Goal: Transaction & Acquisition: Purchase product/service

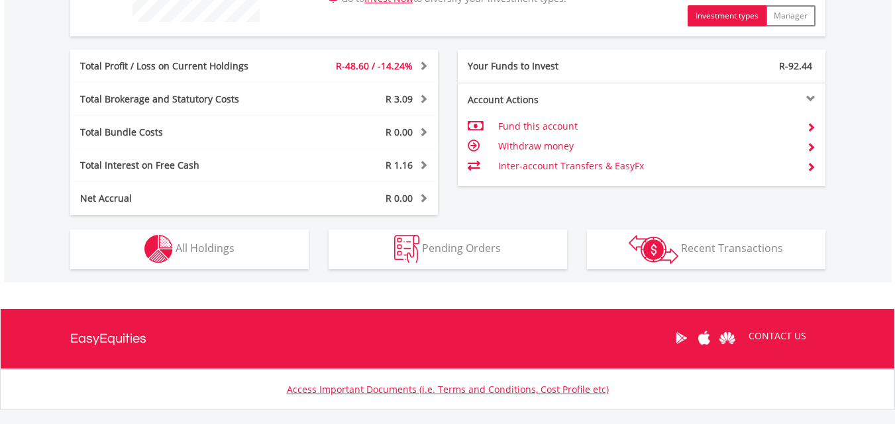
scroll to position [662, 0]
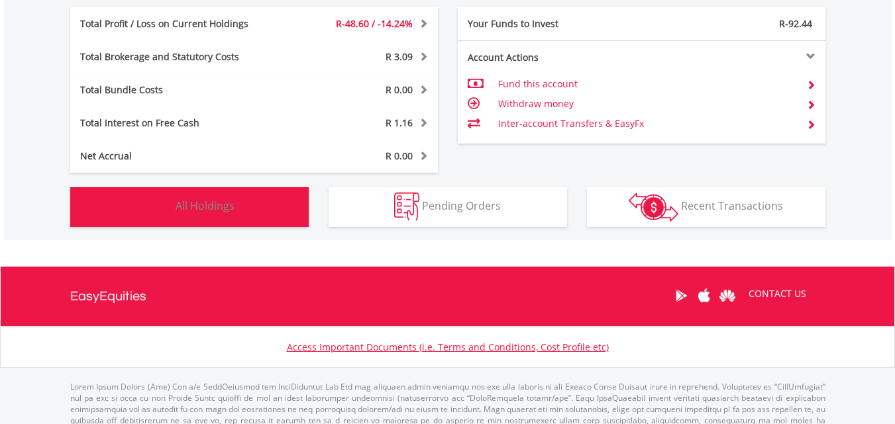
click at [221, 206] on span "All Holdings" at bounding box center [204, 206] width 59 height 15
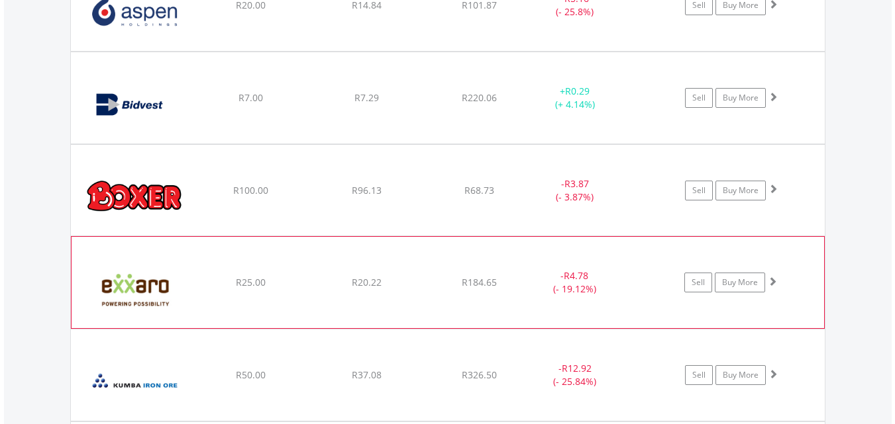
scroll to position [1062, 0]
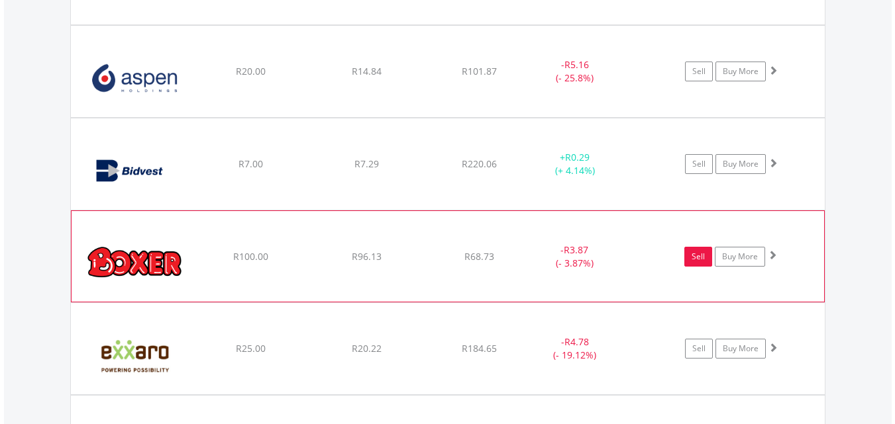
click at [701, 262] on link "Sell" at bounding box center [698, 257] width 28 height 20
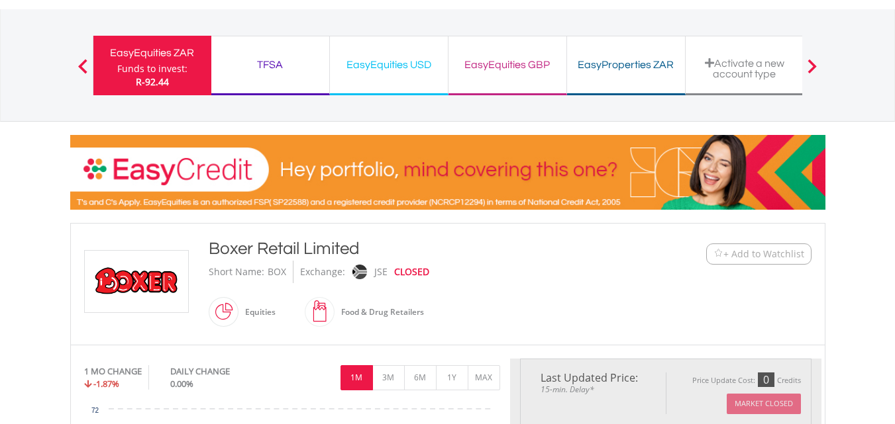
scroll to position [132, 0]
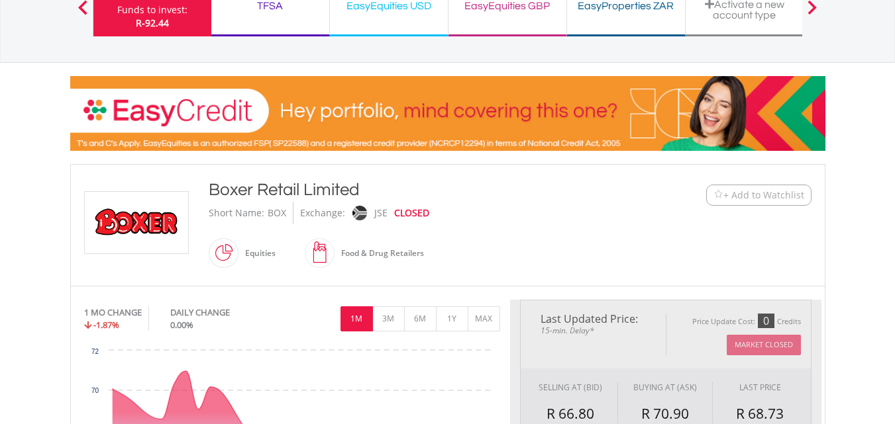
type input "*****"
type input "******"
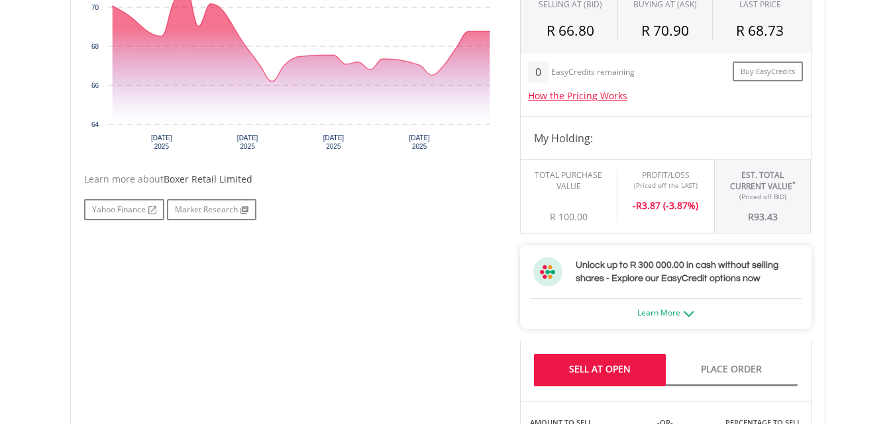
scroll to position [530, 0]
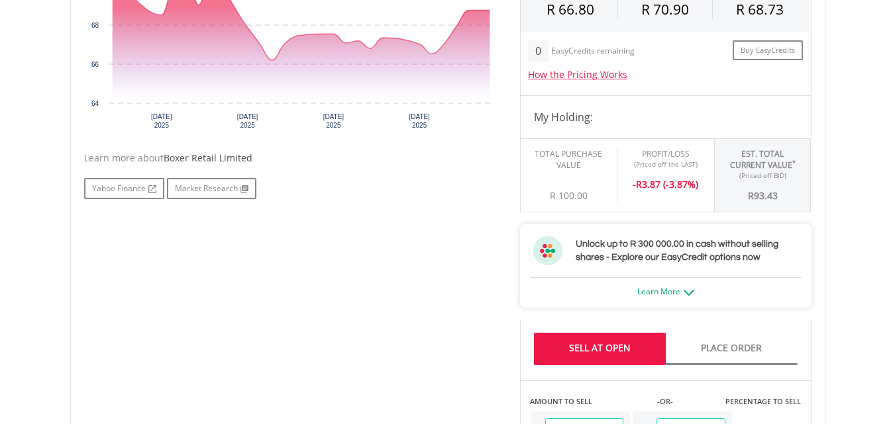
click at [604, 349] on link "Sell At Open" at bounding box center [600, 349] width 132 height 32
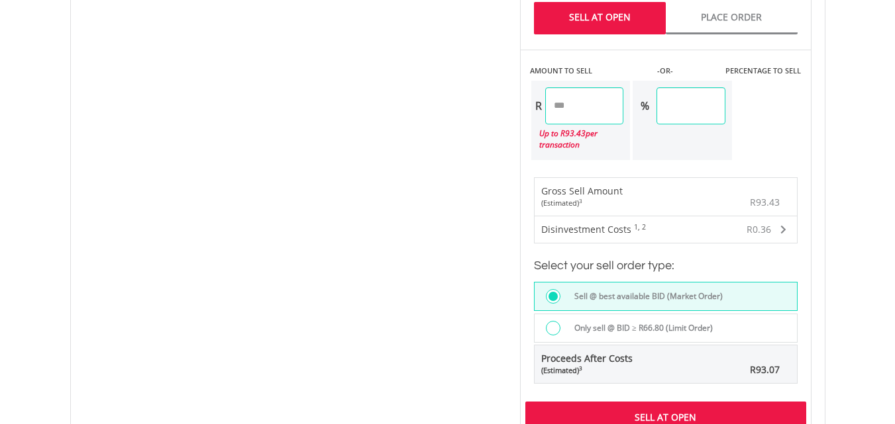
scroll to position [927, 0]
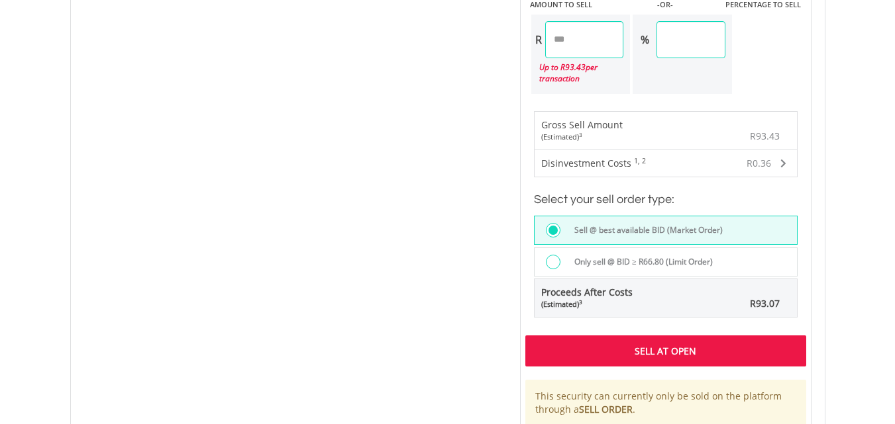
click at [656, 351] on div "Sell At Open" at bounding box center [665, 351] width 281 height 30
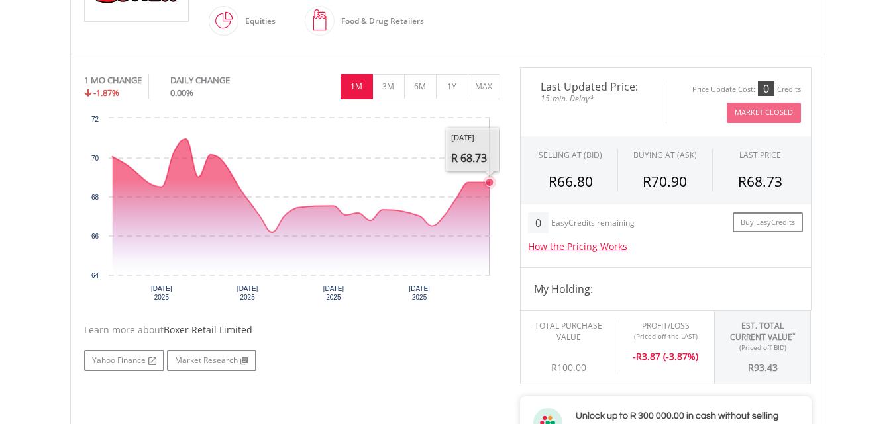
scroll to position [384, 0]
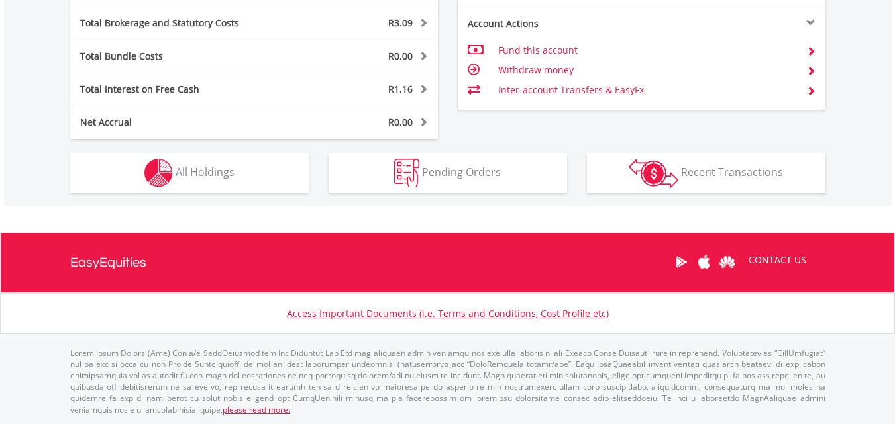
scroll to position [127, 252]
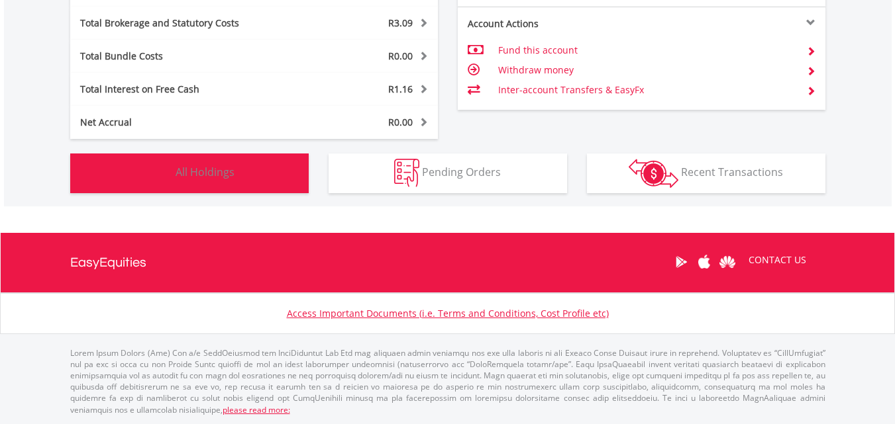
click at [205, 172] on span "All Holdings" at bounding box center [204, 172] width 59 height 15
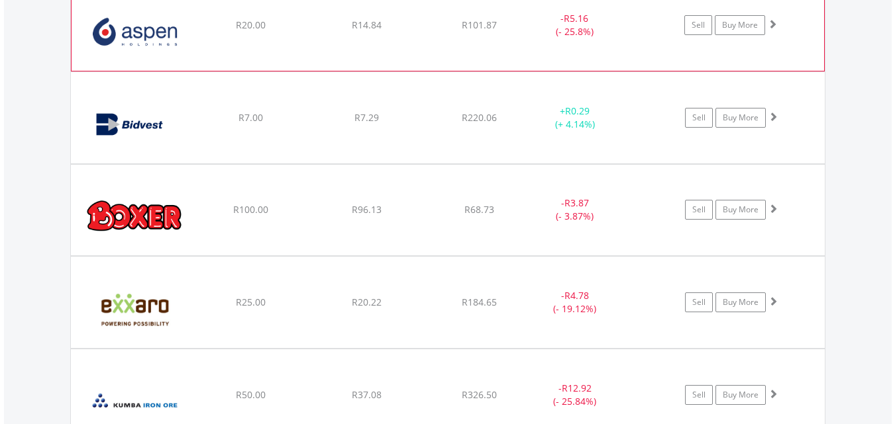
scroll to position [1128, 0]
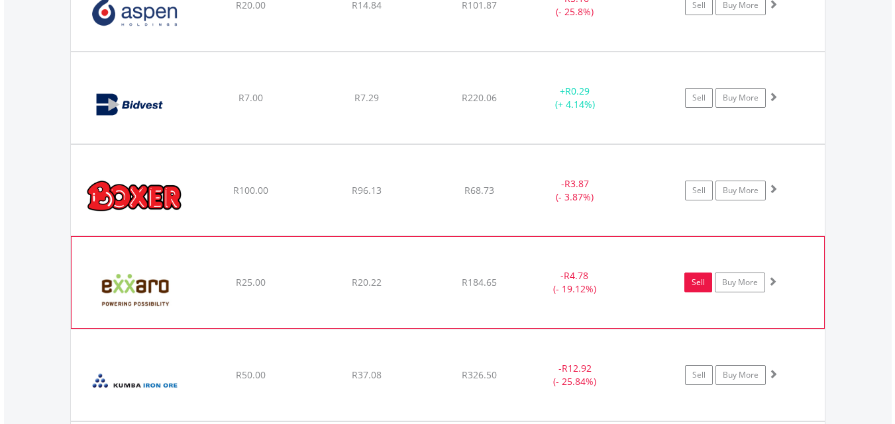
click at [699, 285] on link "Sell" at bounding box center [698, 283] width 28 height 20
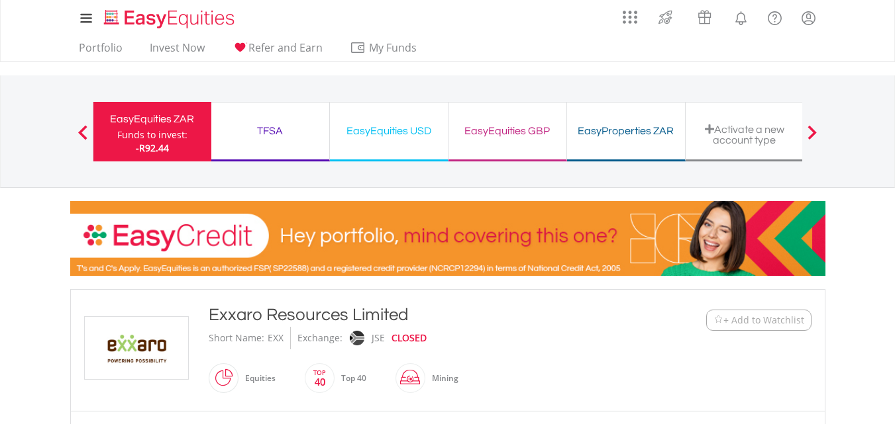
scroll to position [66, 0]
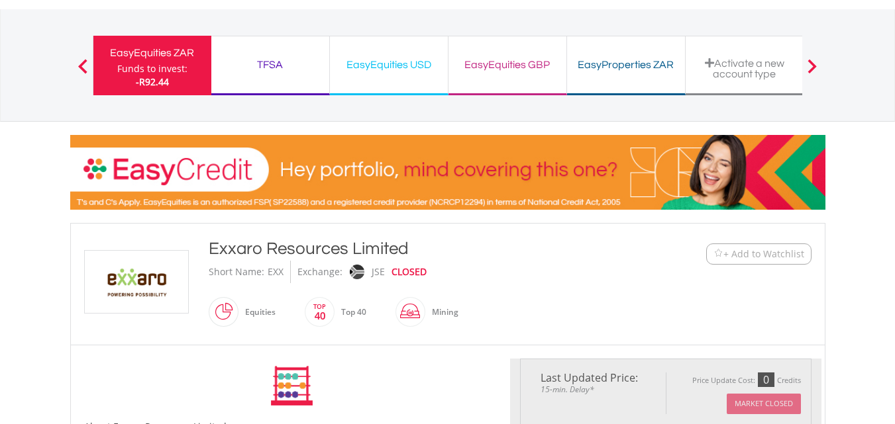
type input "*****"
type input "******"
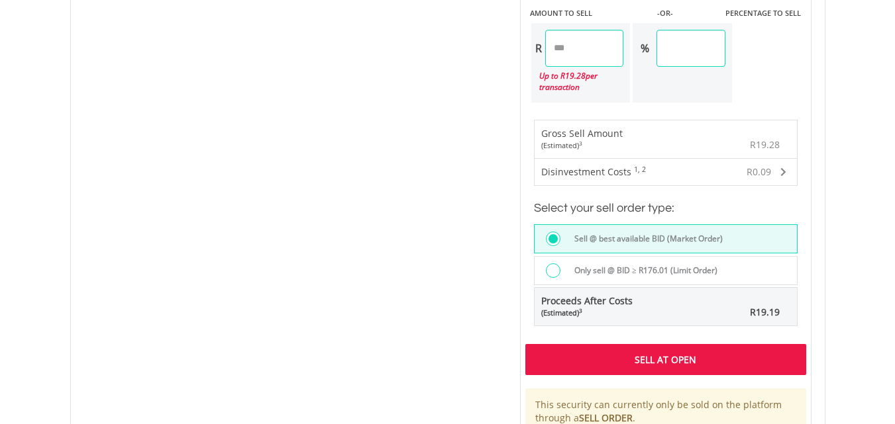
scroll to position [927, 0]
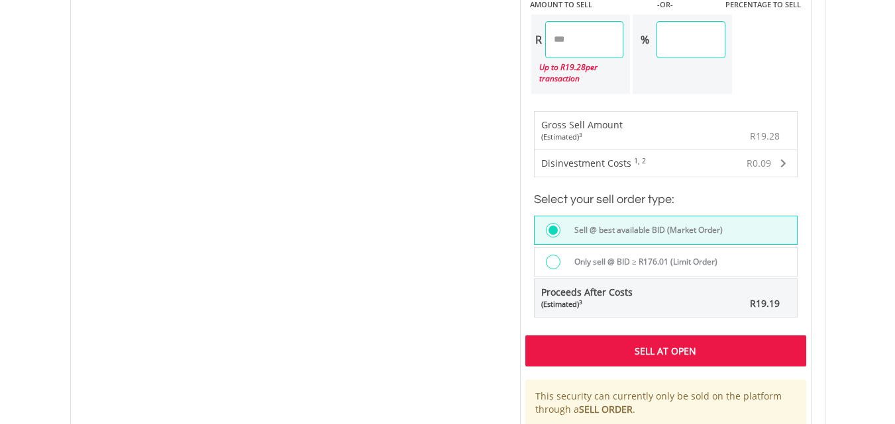
click at [660, 350] on div "Sell At Open" at bounding box center [665, 351] width 281 height 30
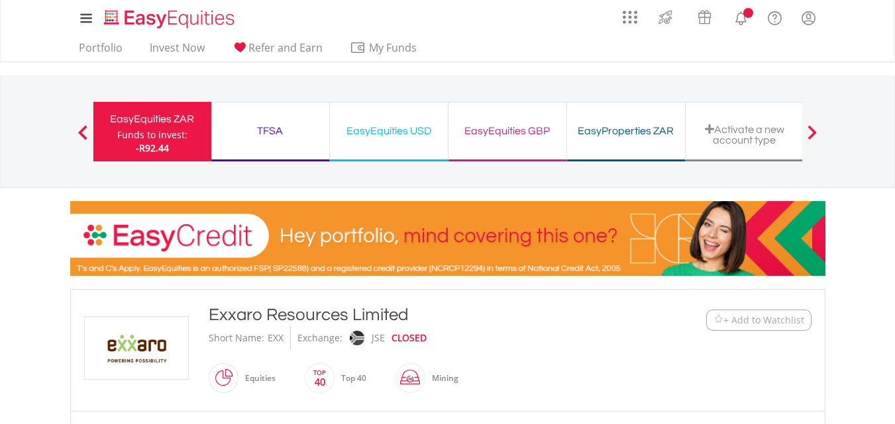
scroll to position [848, 0]
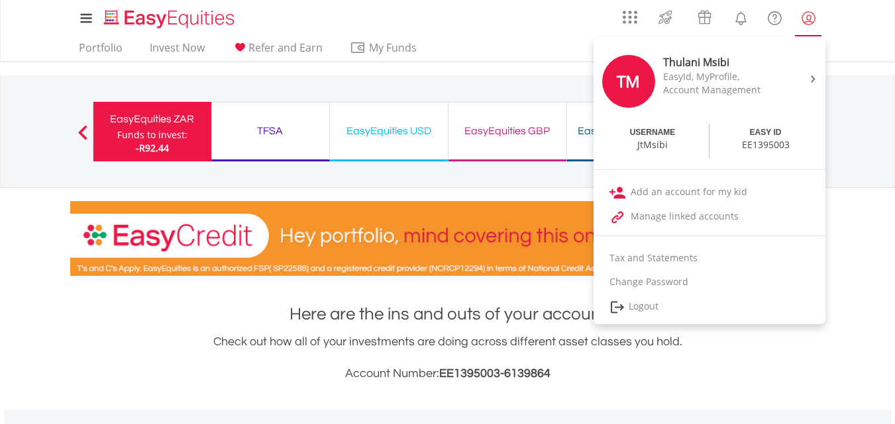
click at [805, 19] on lord-icon "My Profile" at bounding box center [808, 18] width 17 height 17
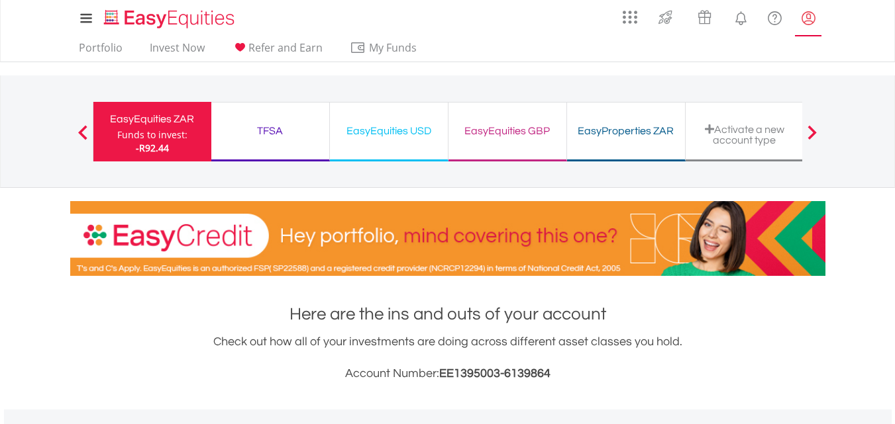
click at [805, 19] on lord-icon "My Profile" at bounding box center [808, 18] width 17 height 17
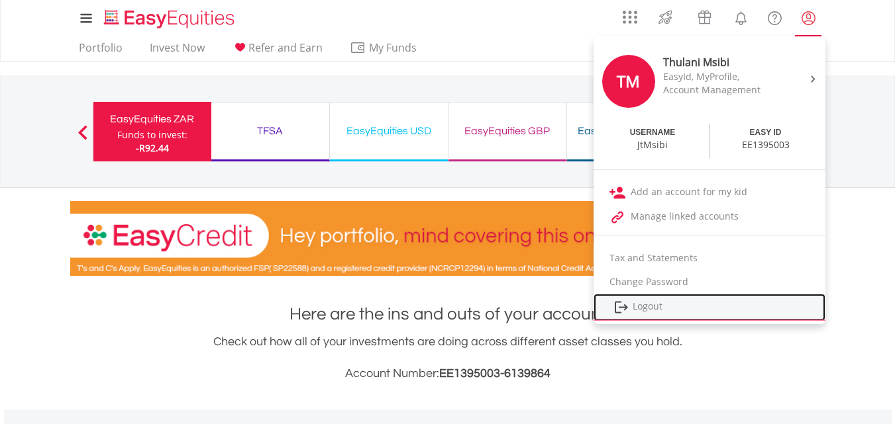
click at [651, 305] on link "Logout" at bounding box center [709, 307] width 232 height 27
